Goal: Transaction & Acquisition: Purchase product/service

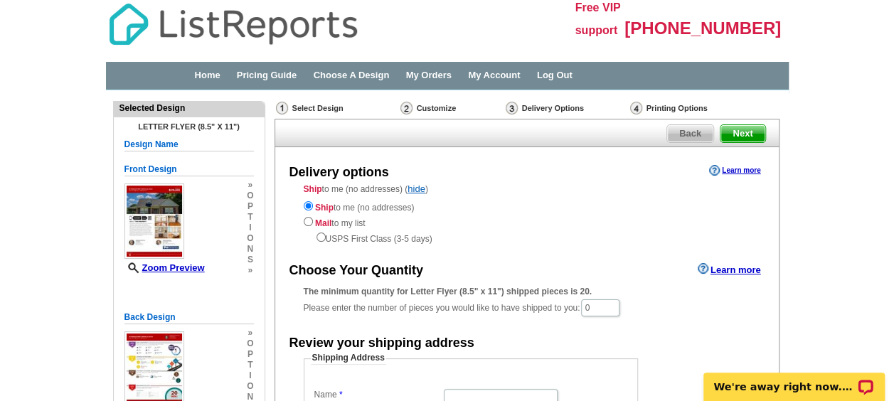
scroll to position [71, 0]
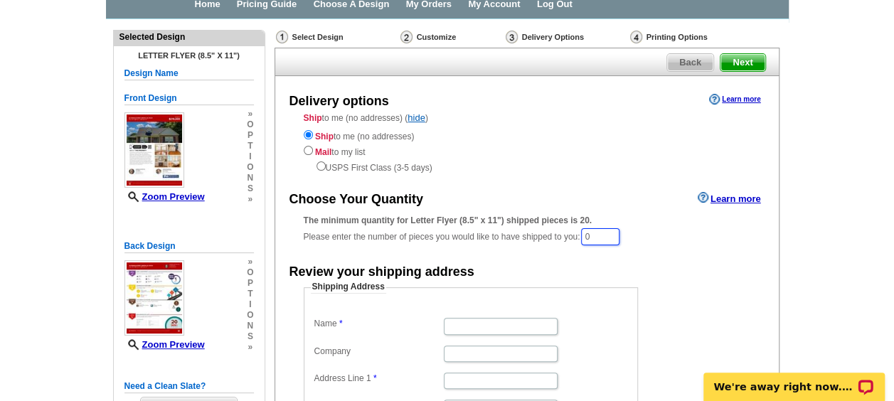
drag, startPoint x: 610, startPoint y: 235, endPoint x: 513, endPoint y: 220, distance: 98.5
click at [513, 220] on div "The minimum quantity for Letter Flyer (8.5" x 11") shipped pieces is 20. Please…" at bounding box center [527, 230] width 446 height 33
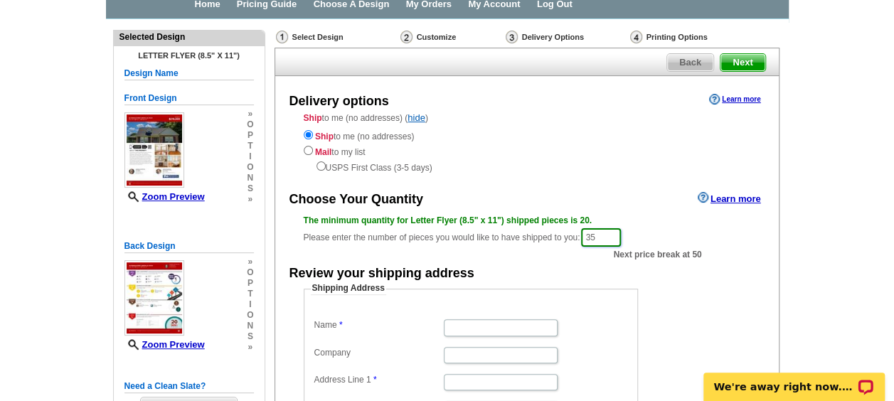
type input "35"
click at [454, 318] on dd at bounding box center [471, 326] width 320 height 21
click at [457, 326] on input "Name" at bounding box center [501, 327] width 114 height 16
type input "Andrea Schoenthal"
type input "xxx-xx-xxxx"
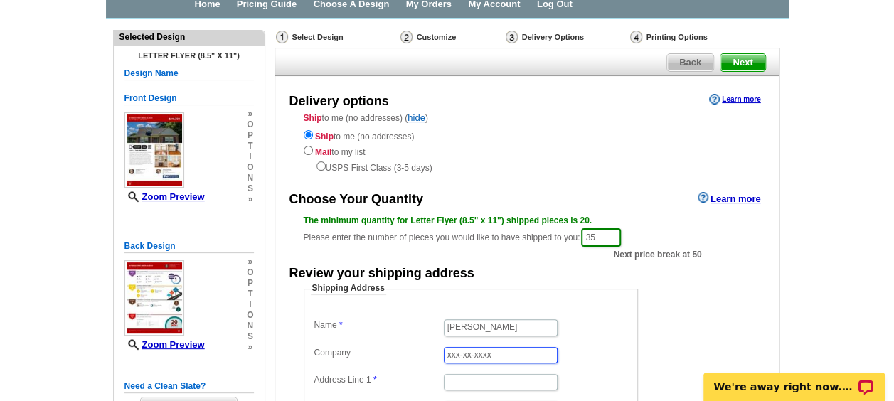
type input "3160 etchison road"
type input "Loganville High School"
select select "GA"
type input "30052"
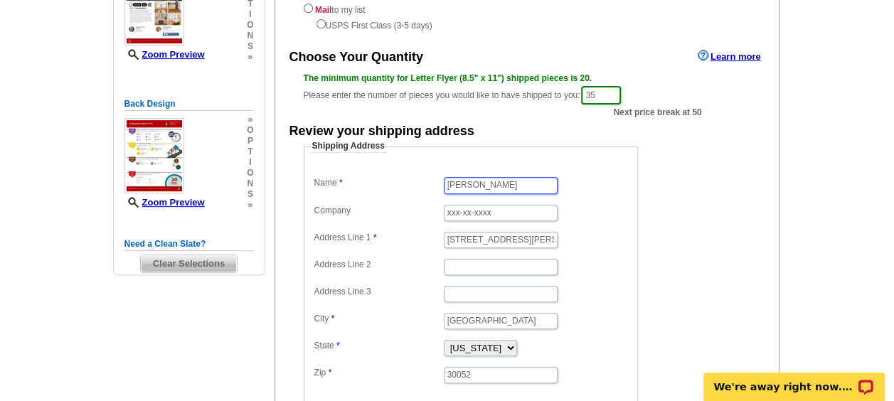
scroll to position [284, 0]
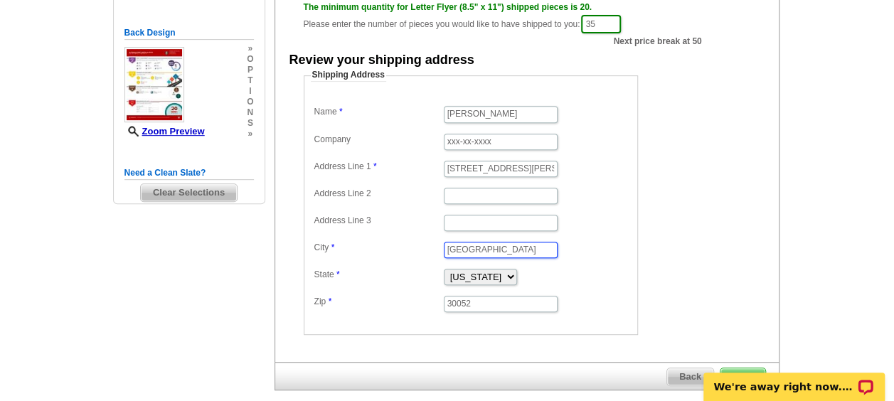
drag, startPoint x: 530, startPoint y: 245, endPoint x: 486, endPoint y: 247, distance: 44.2
click at [486, 247] on input "Loganville High School" at bounding box center [501, 250] width 114 height 16
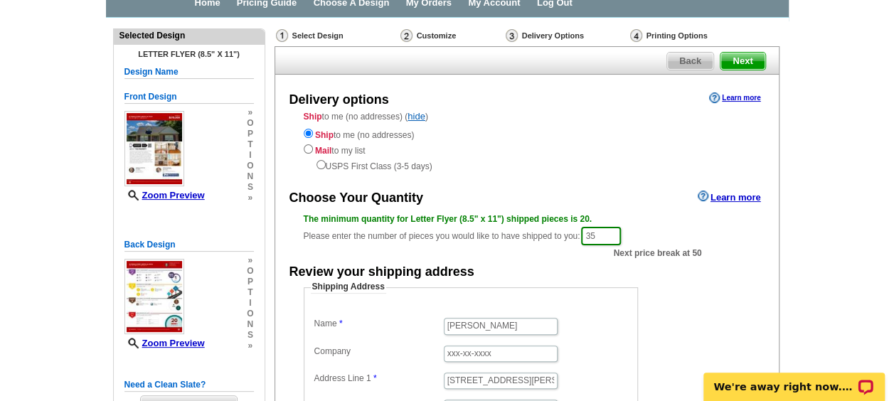
scroll to position [71, 0]
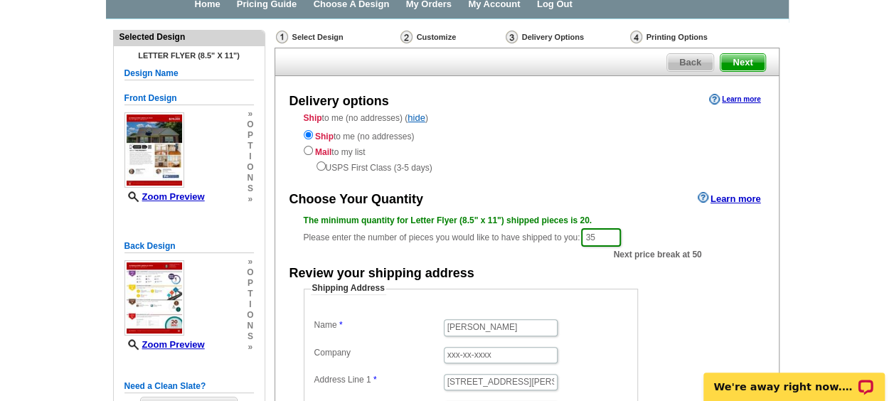
type input "Loganville l"
click at [307, 150] on input "radio" at bounding box center [308, 150] width 9 height 9
radio input "true"
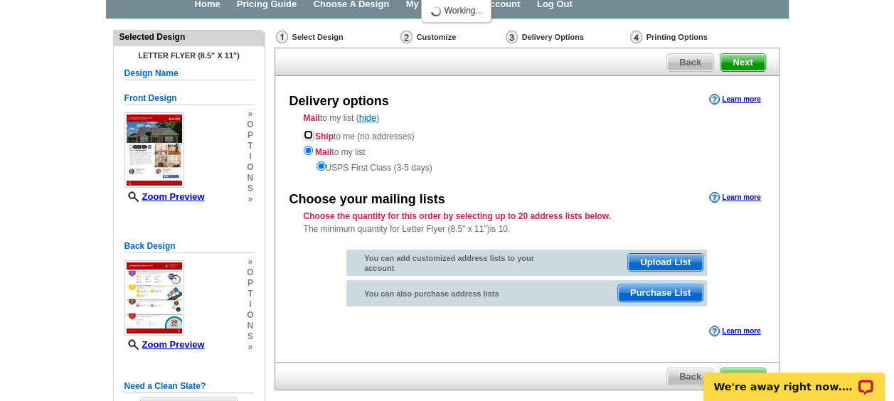
click at [311, 136] on input "radio" at bounding box center [308, 134] width 9 height 9
radio input "true"
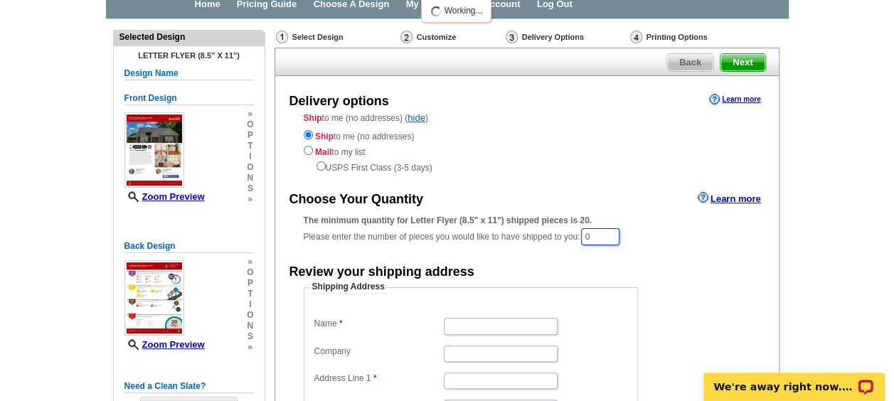
drag, startPoint x: 599, startPoint y: 230, endPoint x: 532, endPoint y: 229, distance: 66.8
click at [532, 229] on div "The minimum quantity for Letter Flyer (8.5" x 11") shipped pieces is 20. Please…" at bounding box center [527, 230] width 446 height 33
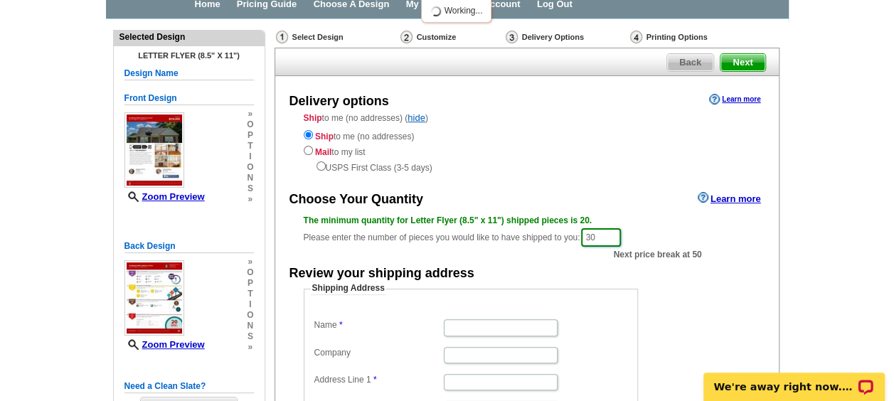
type input "30"
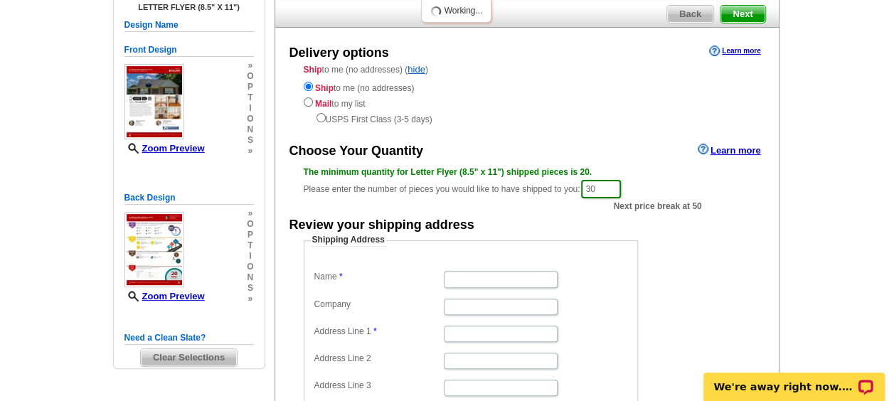
scroll to position [142, 0]
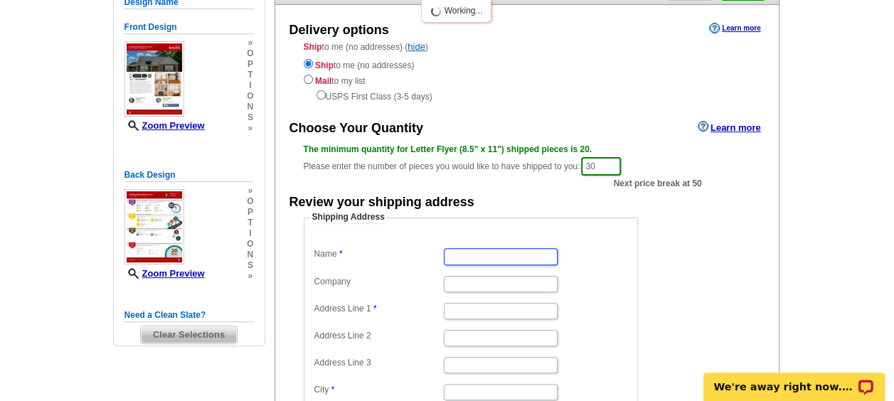
click at [482, 250] on input "Name" at bounding box center [501, 256] width 114 height 16
type input "Andrea Schoenthal"
type input "xxx-xx-xxxx"
type input "3160 etchison road"
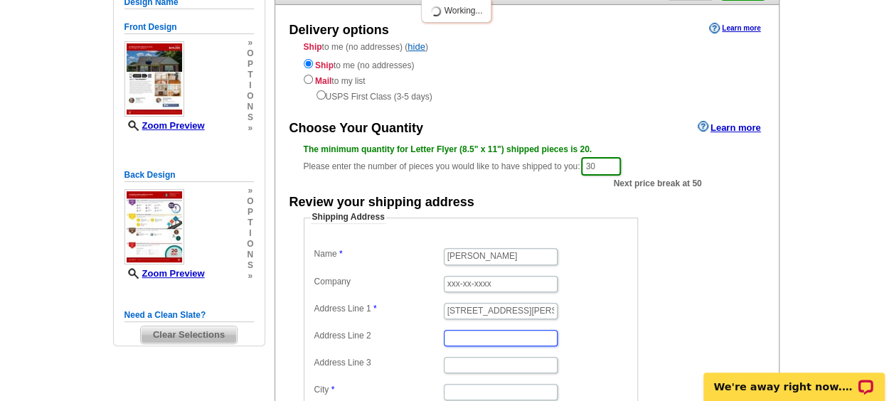
type input "Loganville l"
select select "GA"
type input "30052"
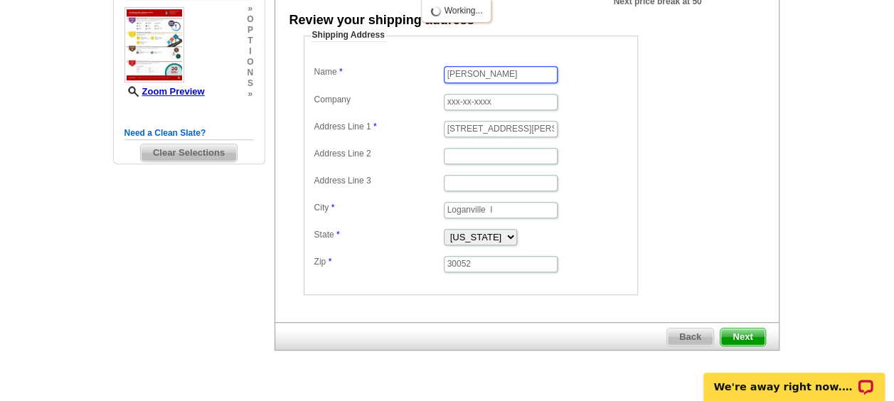
scroll to position [353, 0]
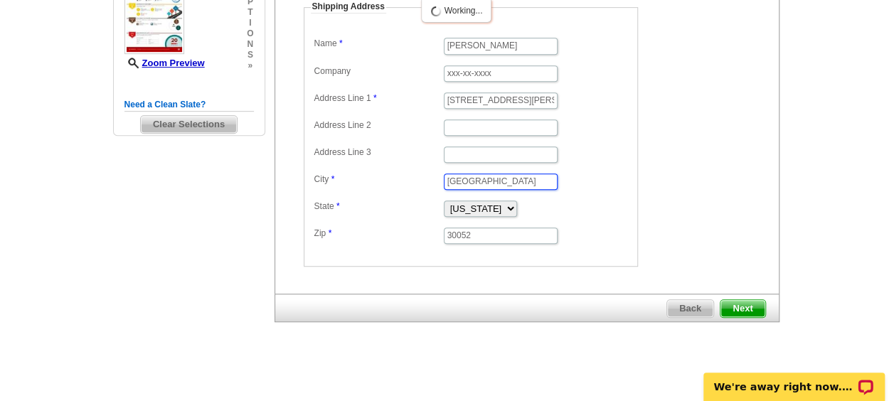
type input "Loganville"
drag, startPoint x: 505, startPoint y: 65, endPoint x: 343, endPoint y: 55, distance: 162.4
click at [343, 55] on dl "Name Andrea Schoenthal Company xxx-xx-xxxx Address Line 1 3160 etchison road Ad…" at bounding box center [471, 139] width 320 height 211
click at [675, 149] on dd "Shipping Address Name Andrea Schoenthal Company Address Line 1 3160 etchison ro…" at bounding box center [493, 134] width 378 height 266
click at [736, 300] on span "Next" at bounding box center [742, 308] width 44 height 17
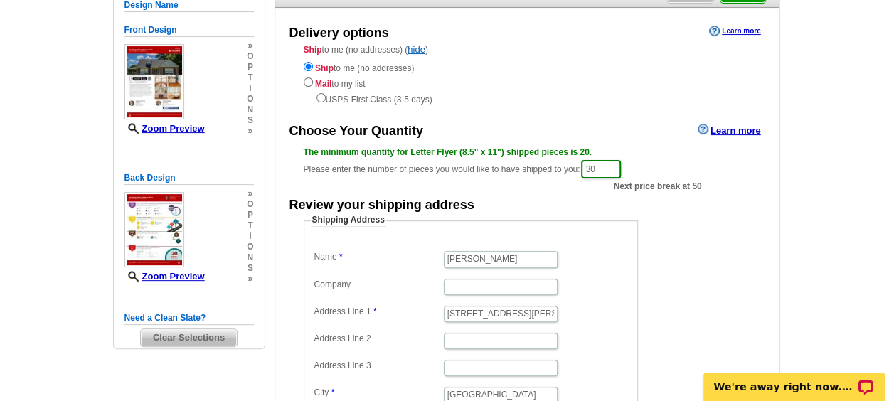
scroll to position [0, 0]
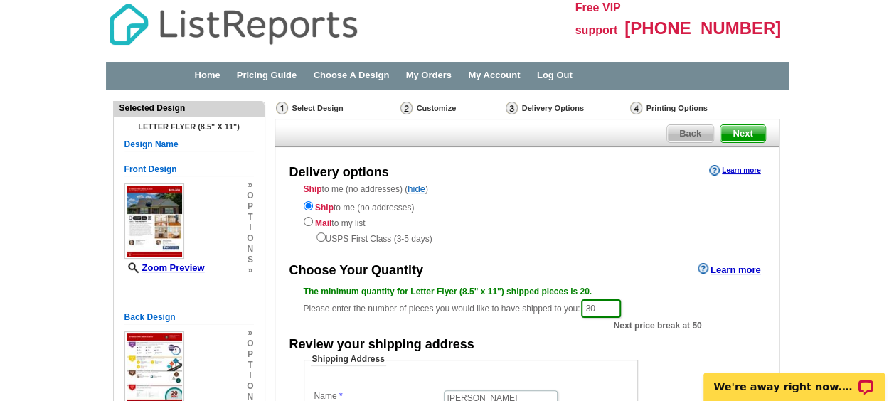
click at [746, 133] on span "Next" at bounding box center [742, 133] width 44 height 17
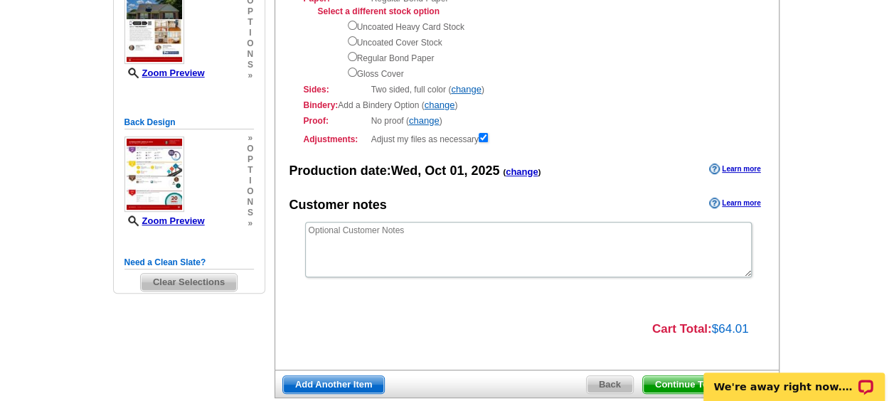
scroll to position [213, 0]
